Goal: Transaction & Acquisition: Book appointment/travel/reservation

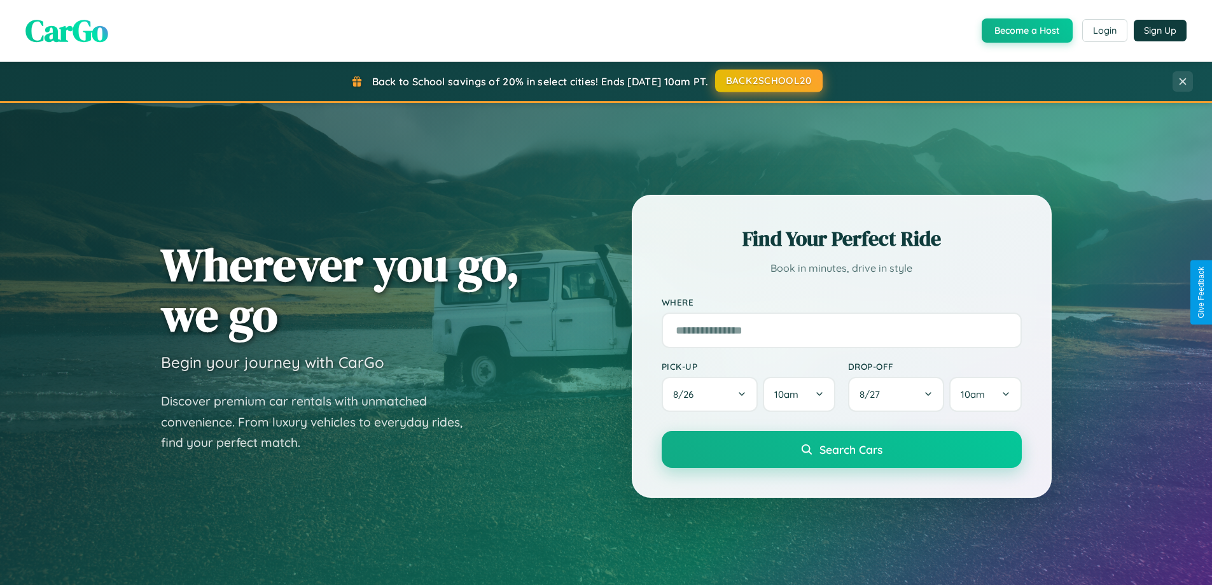
click at [768, 81] on button "BACK2SCHOOL20" at bounding box center [769, 80] width 108 height 23
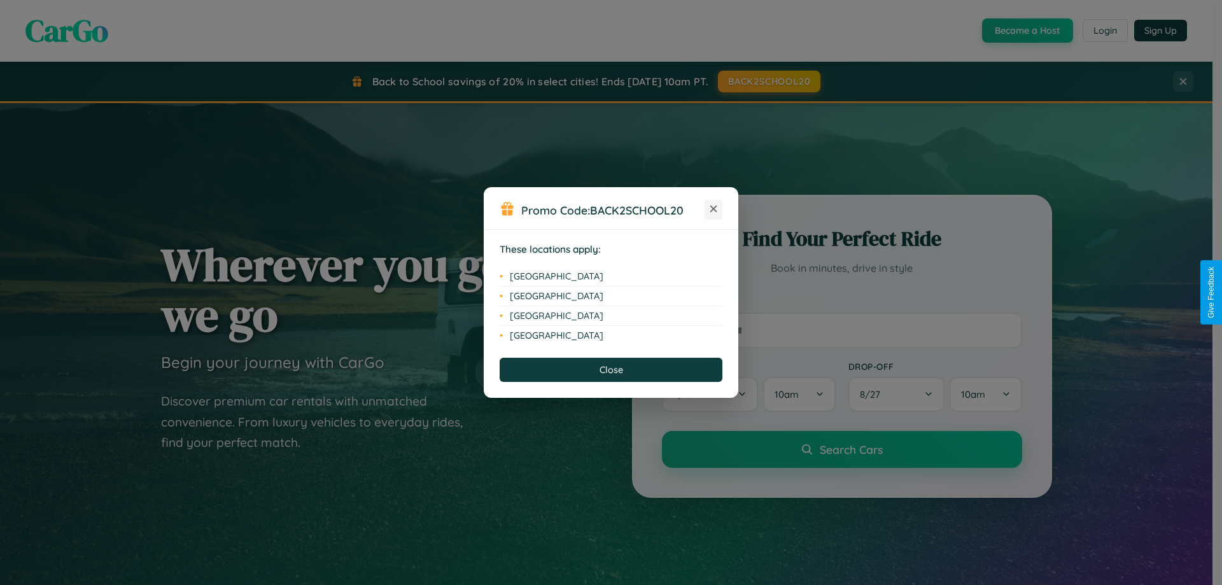
click at [713, 209] on icon at bounding box center [713, 209] width 7 height 7
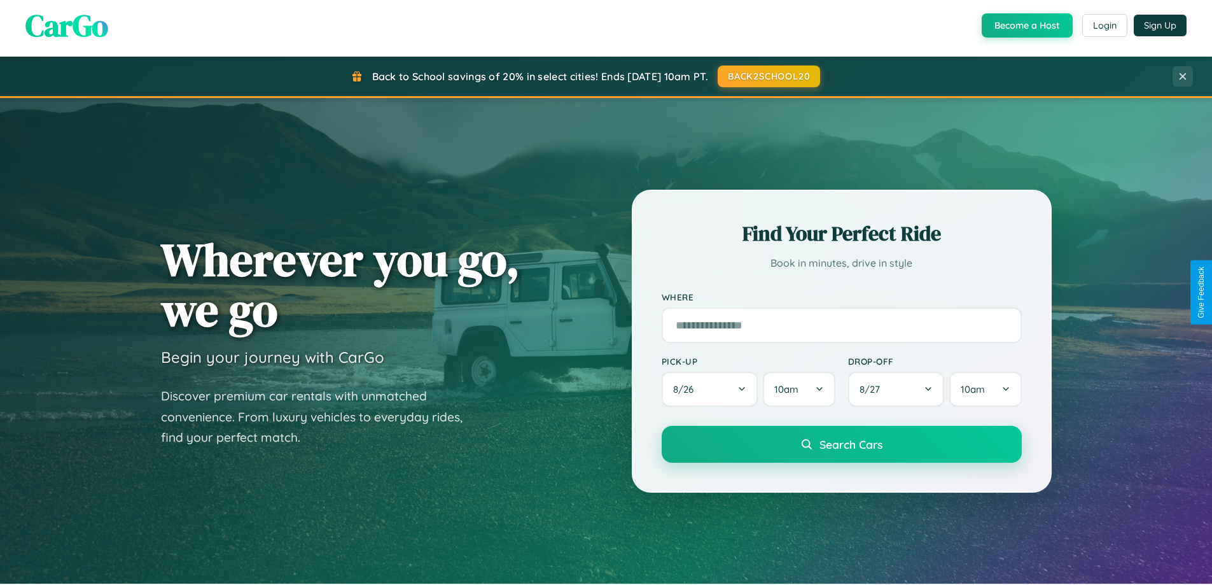
scroll to position [548, 0]
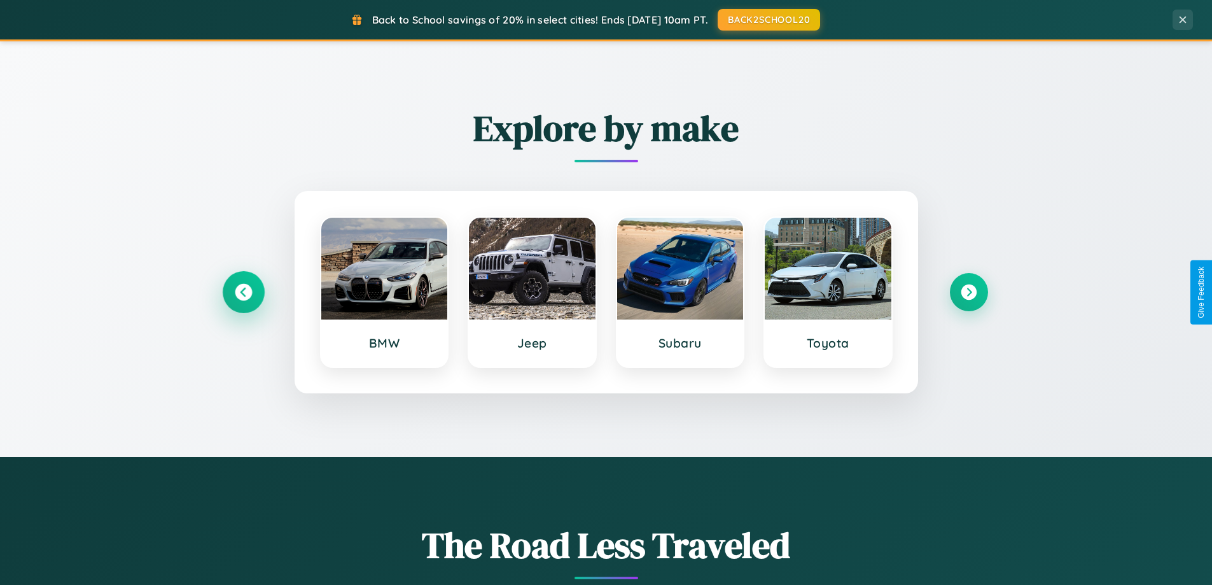
click at [243, 292] on icon at bounding box center [243, 292] width 17 height 17
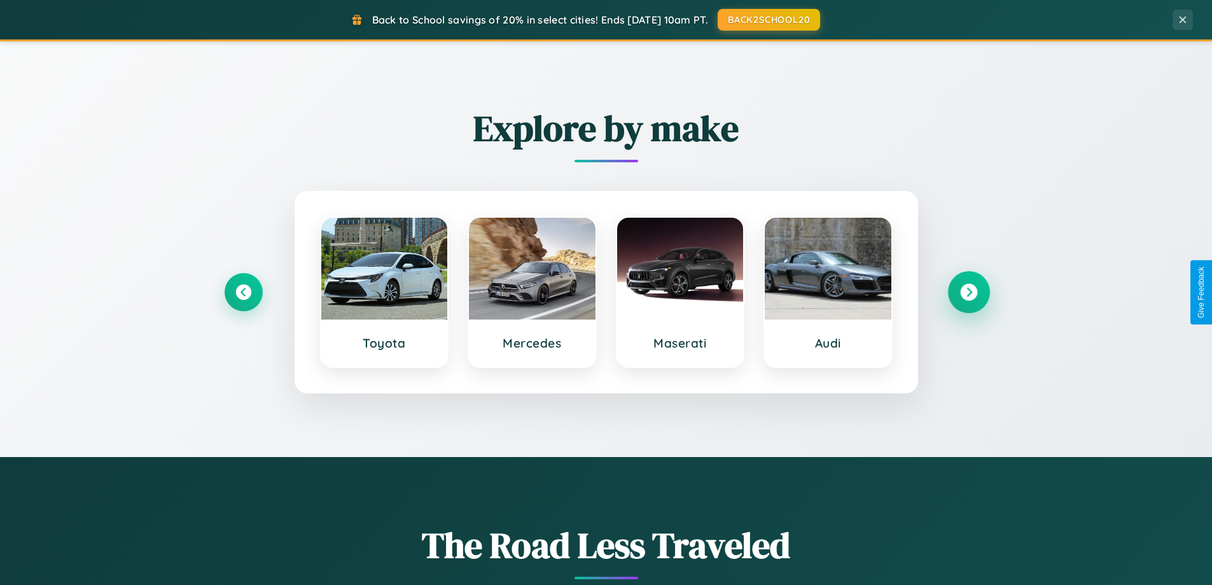
click at [968, 292] on icon at bounding box center [968, 292] width 17 height 17
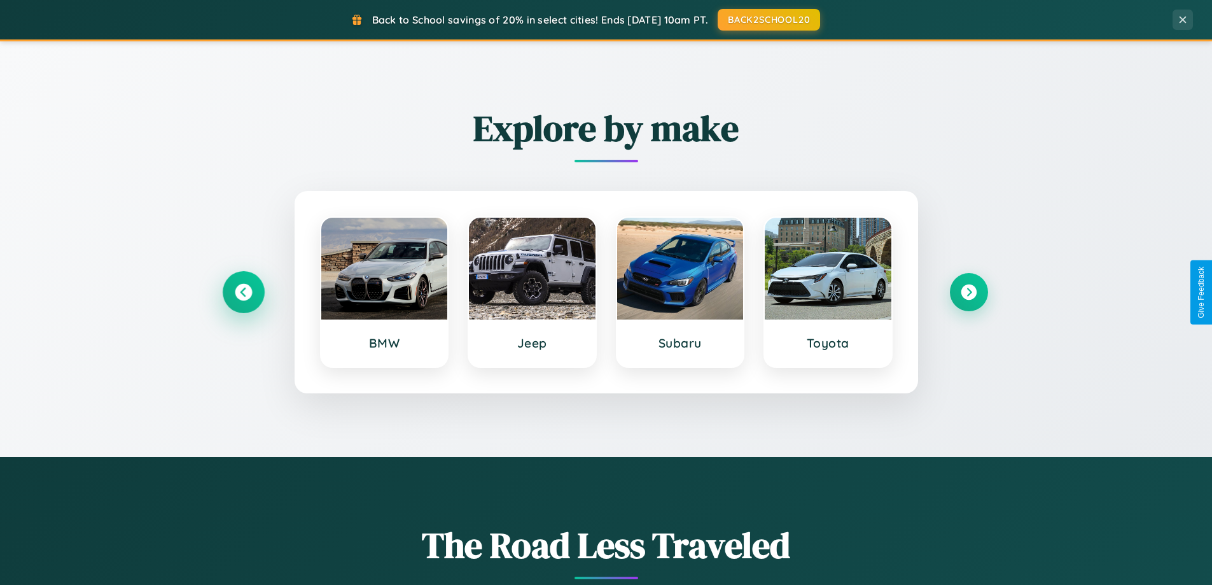
click at [243, 292] on icon at bounding box center [243, 292] width 17 height 17
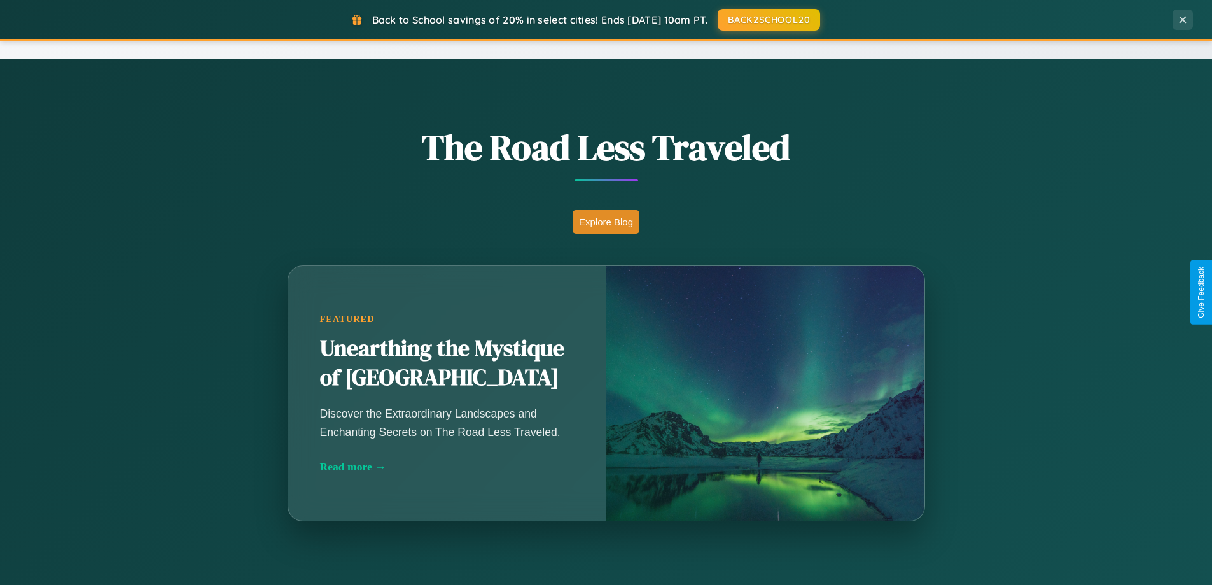
scroll to position [2044, 0]
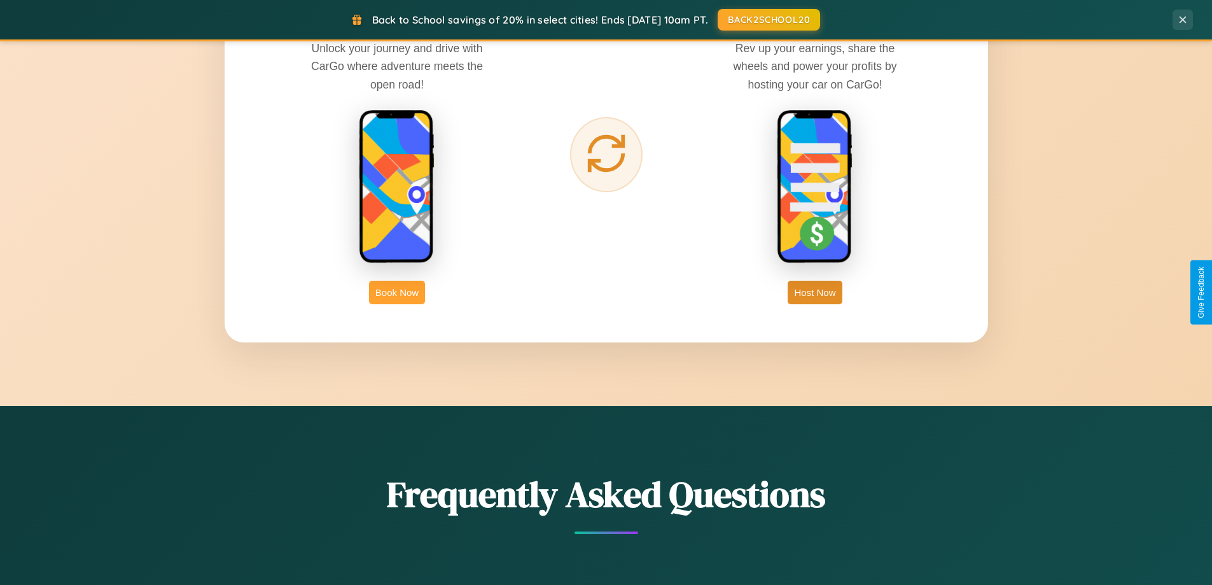
click at [397, 292] on button "Book Now" at bounding box center [397, 293] width 56 height 24
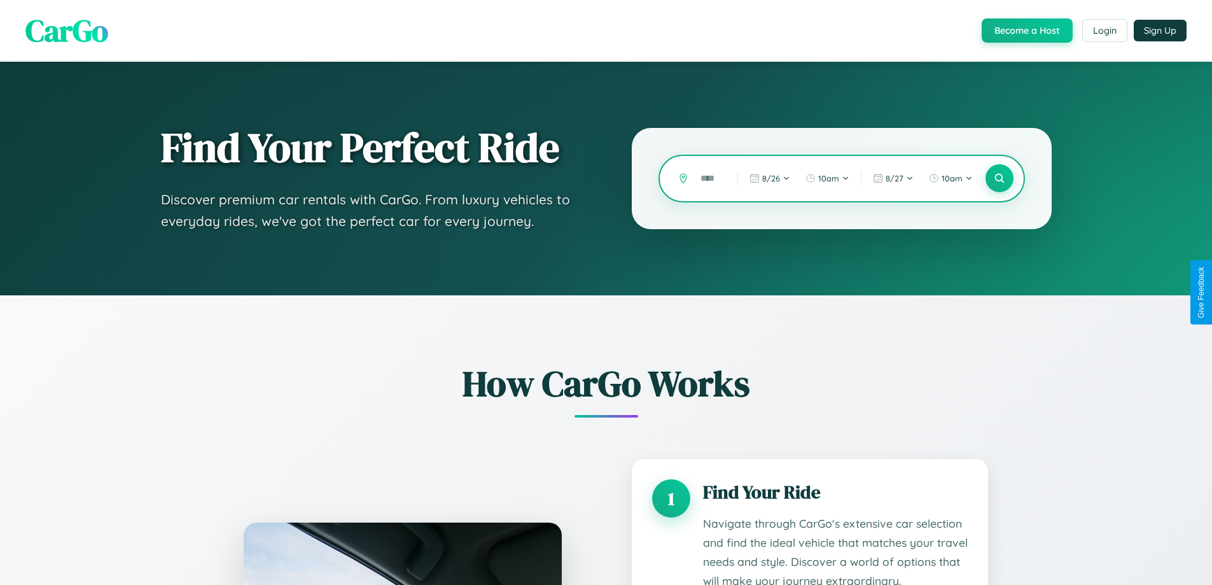
click at [709, 178] on input "text" at bounding box center [709, 178] width 31 height 22
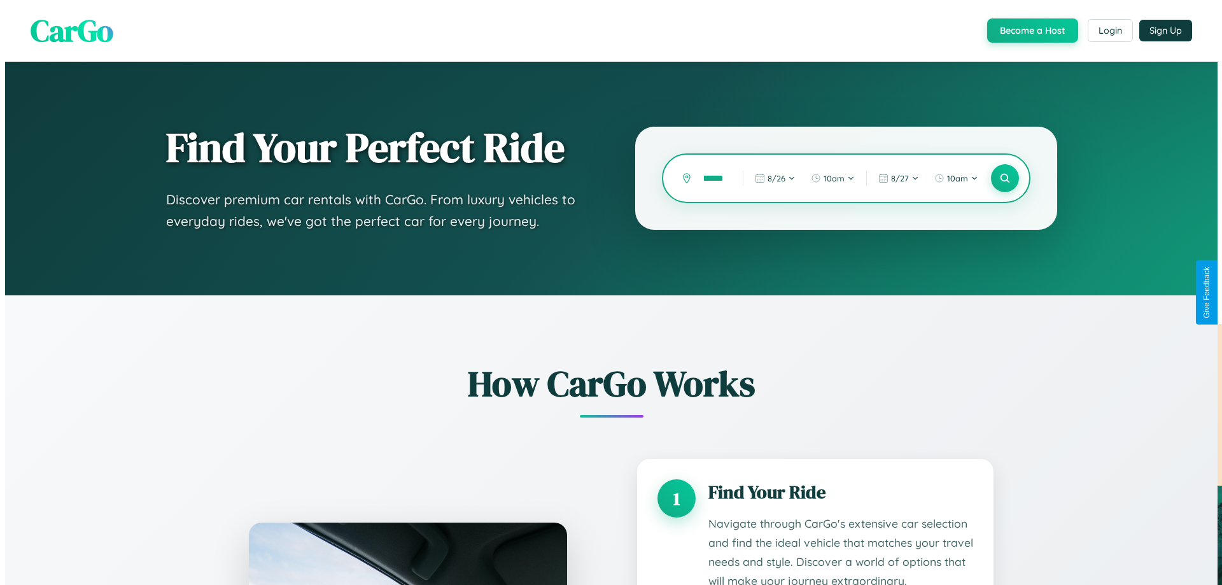
scroll to position [0, 32]
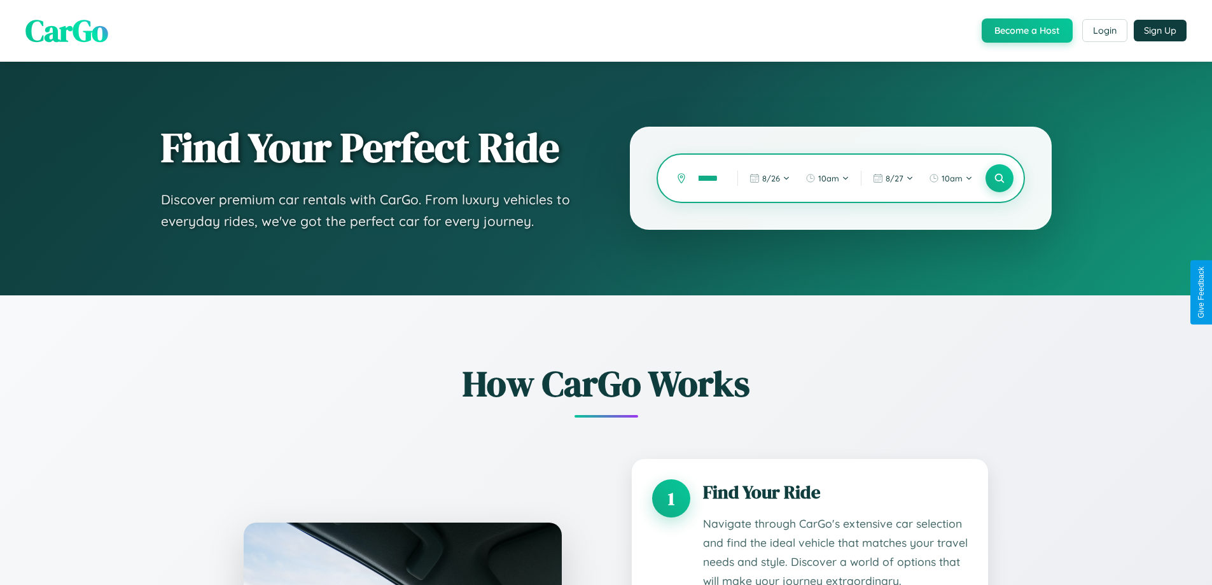
type input "**********"
click at [999, 178] on icon at bounding box center [999, 178] width 12 height 12
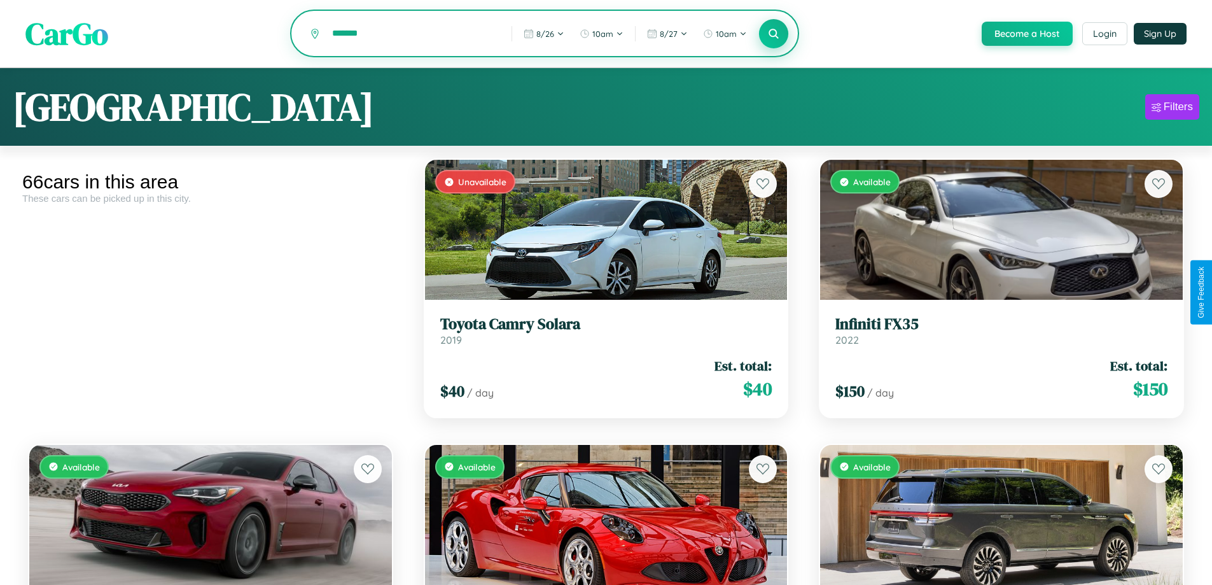
type input "*******"
click at [773, 34] on icon at bounding box center [774, 33] width 12 height 12
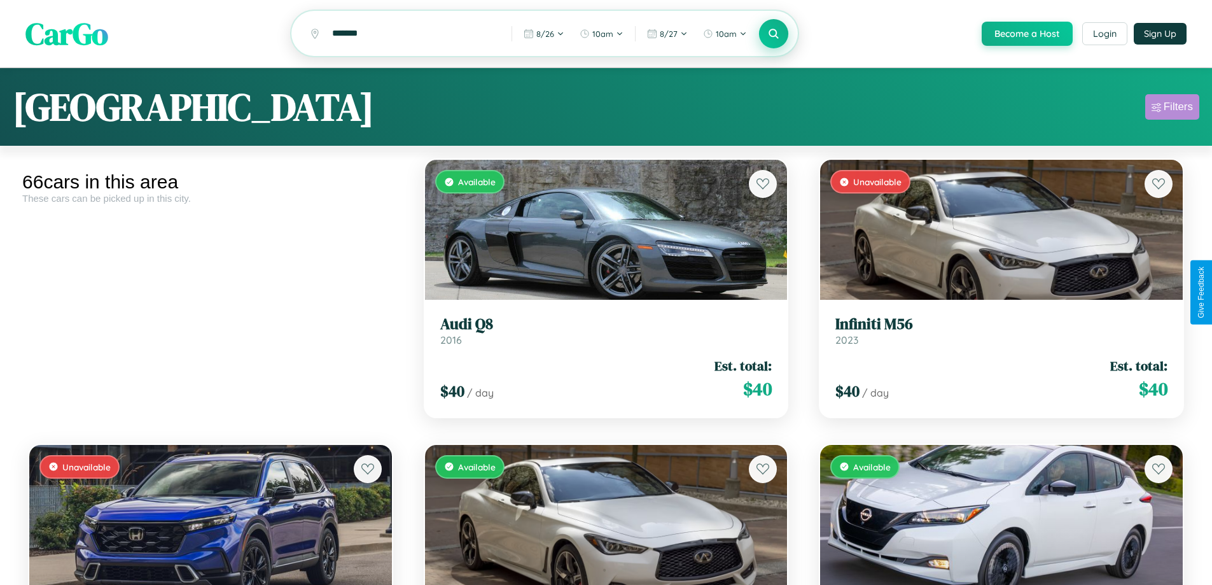
click at [1172, 109] on div "Filters" at bounding box center [1178, 107] width 29 height 13
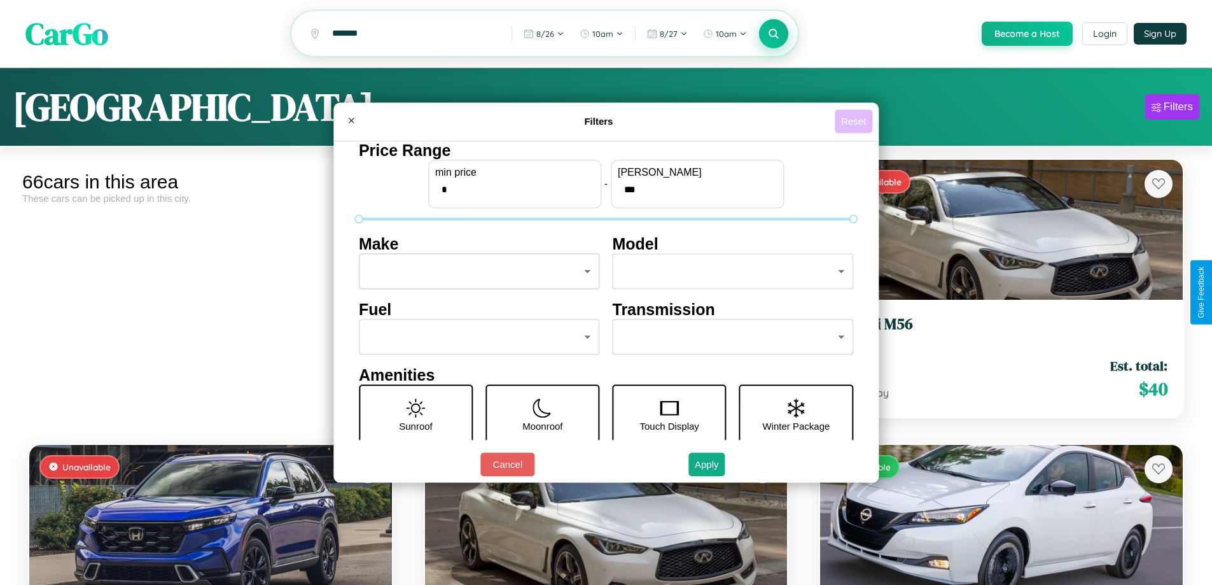
click at [855, 121] on button "Reset" at bounding box center [854, 121] width 38 height 24
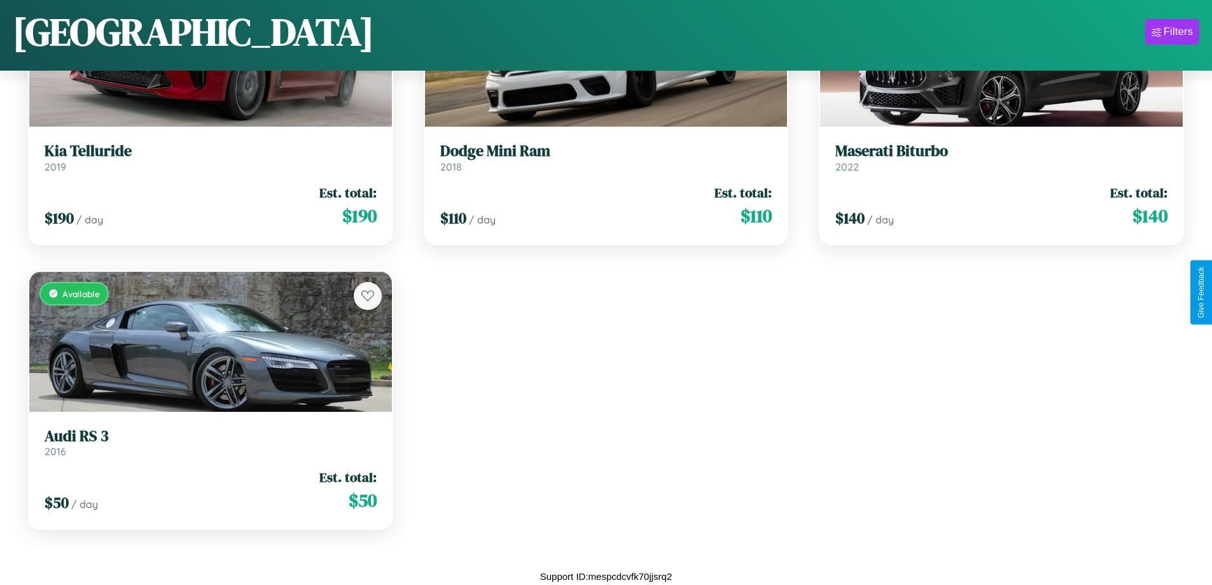
scroll to position [4868, 0]
